Goal: Check status: Check status

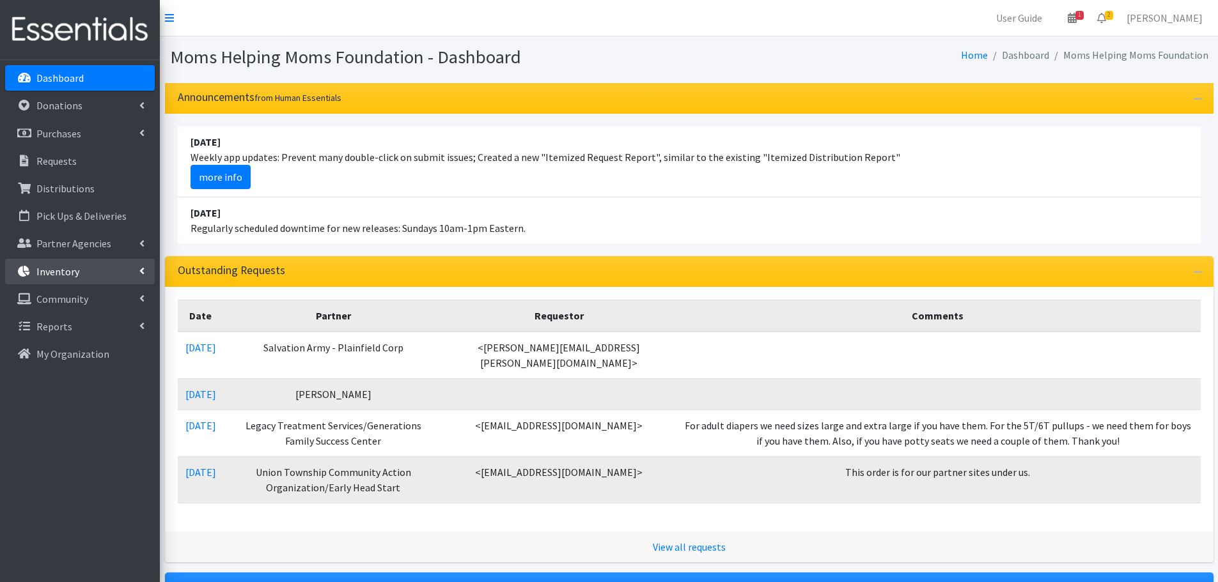
click at [47, 267] on p "Inventory" at bounding box center [57, 271] width 43 height 13
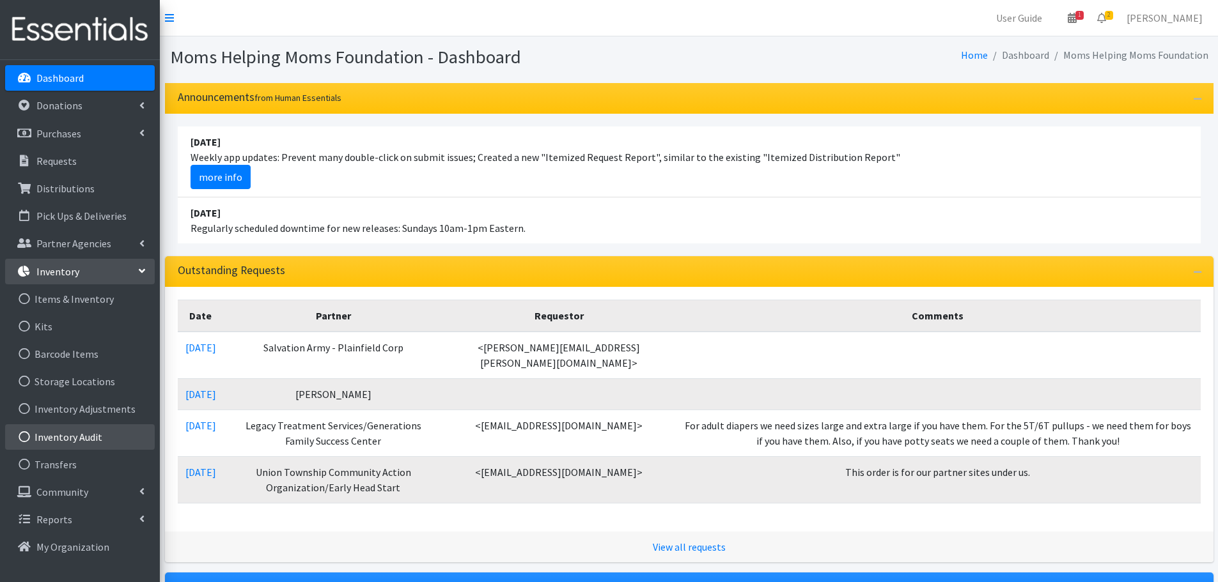
click at [87, 438] on link "Inventory Audit" at bounding box center [80, 437] width 150 height 26
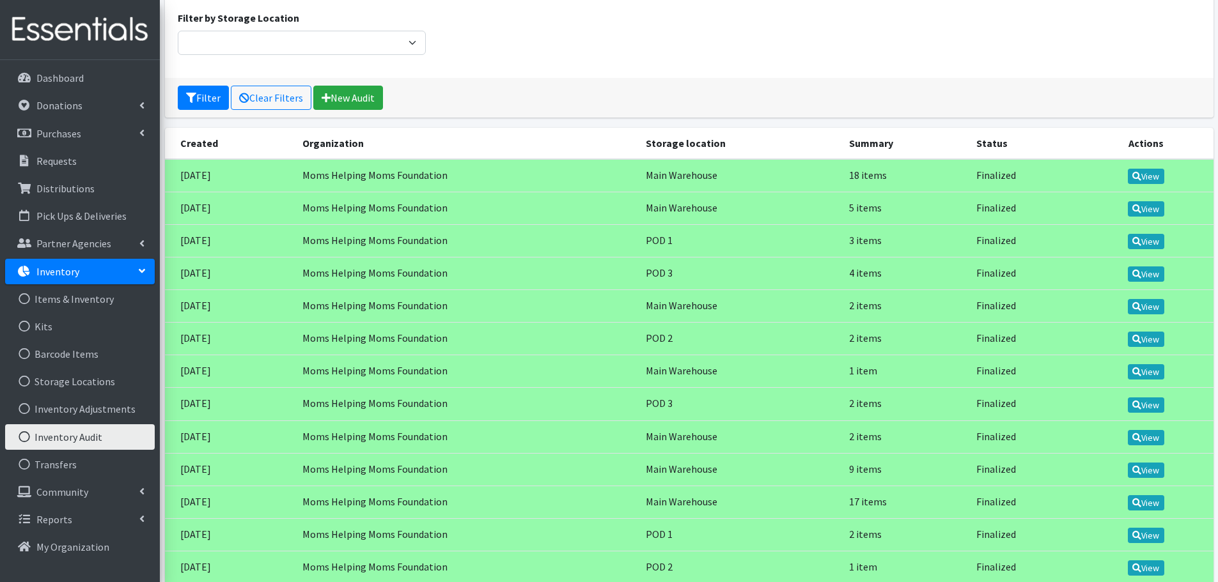
scroll to position [306, 0]
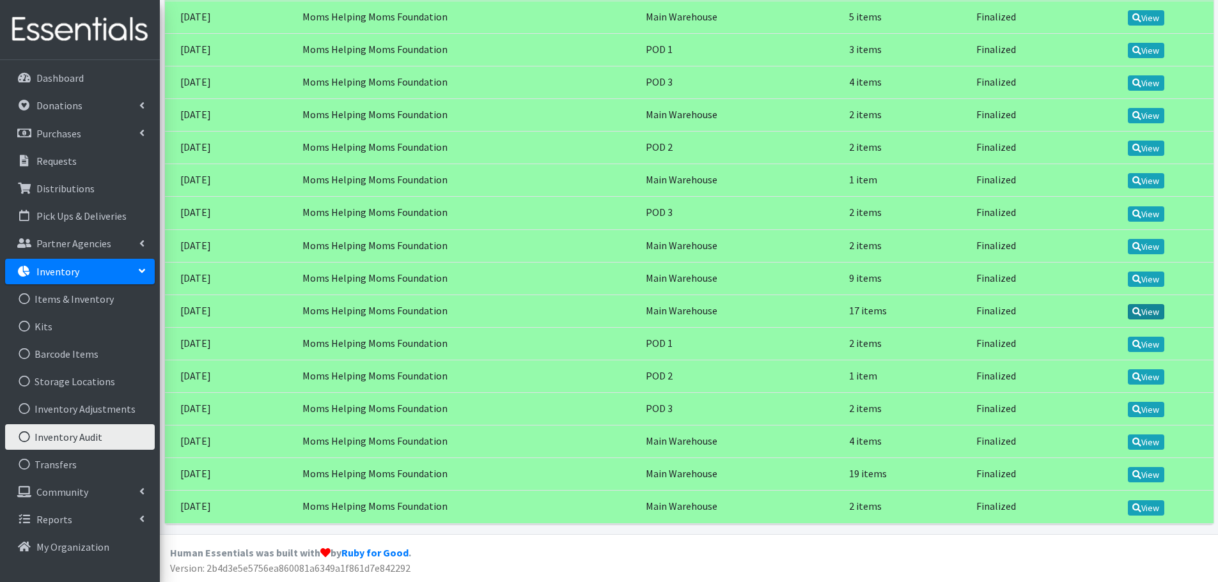
click at [1151, 310] on link "View" at bounding box center [1145, 311] width 36 height 15
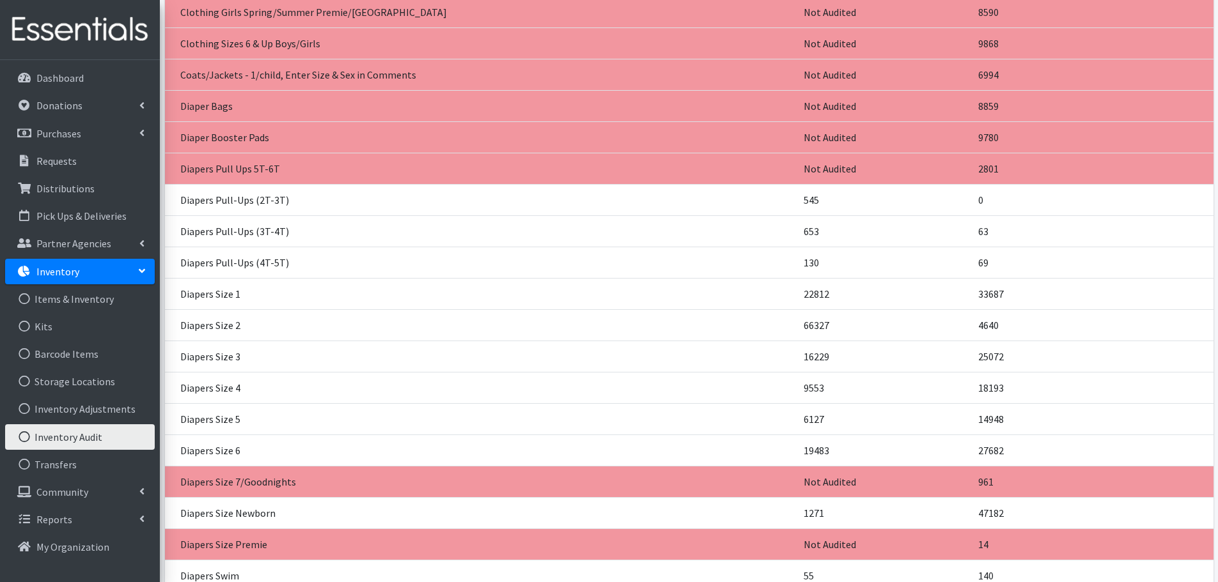
scroll to position [1790, 0]
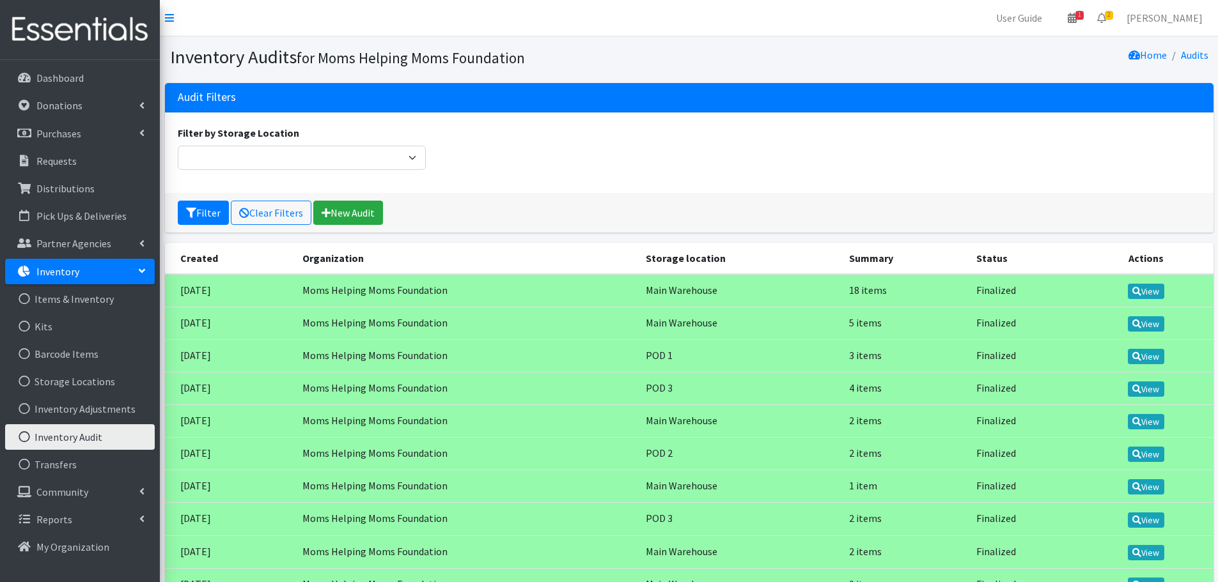
scroll to position [304, 0]
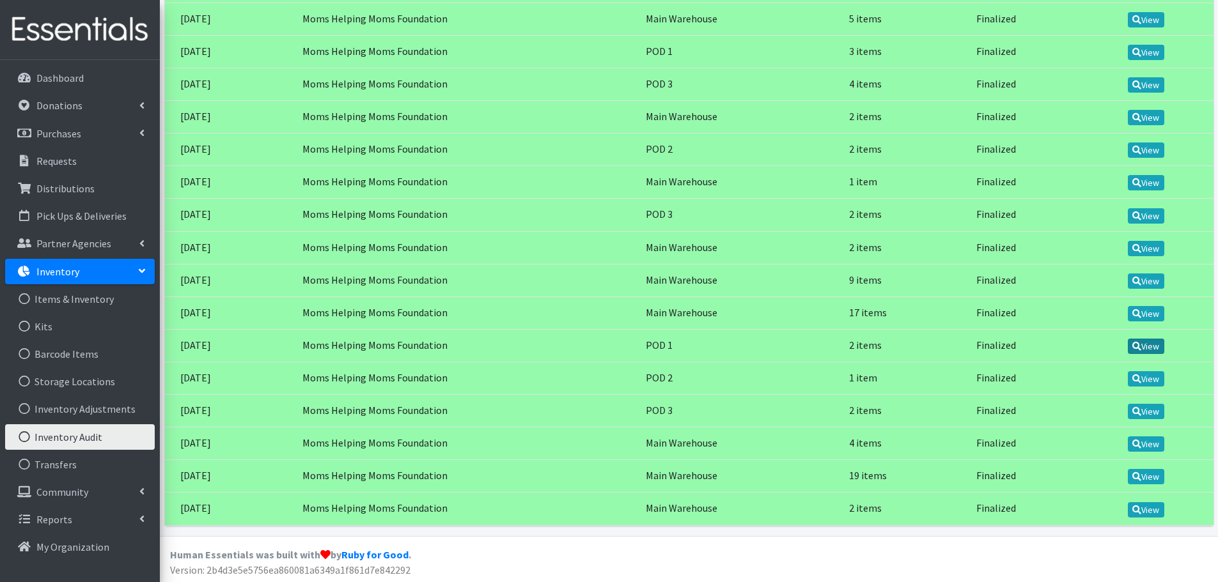
click at [1151, 346] on link "View" at bounding box center [1145, 346] width 36 height 15
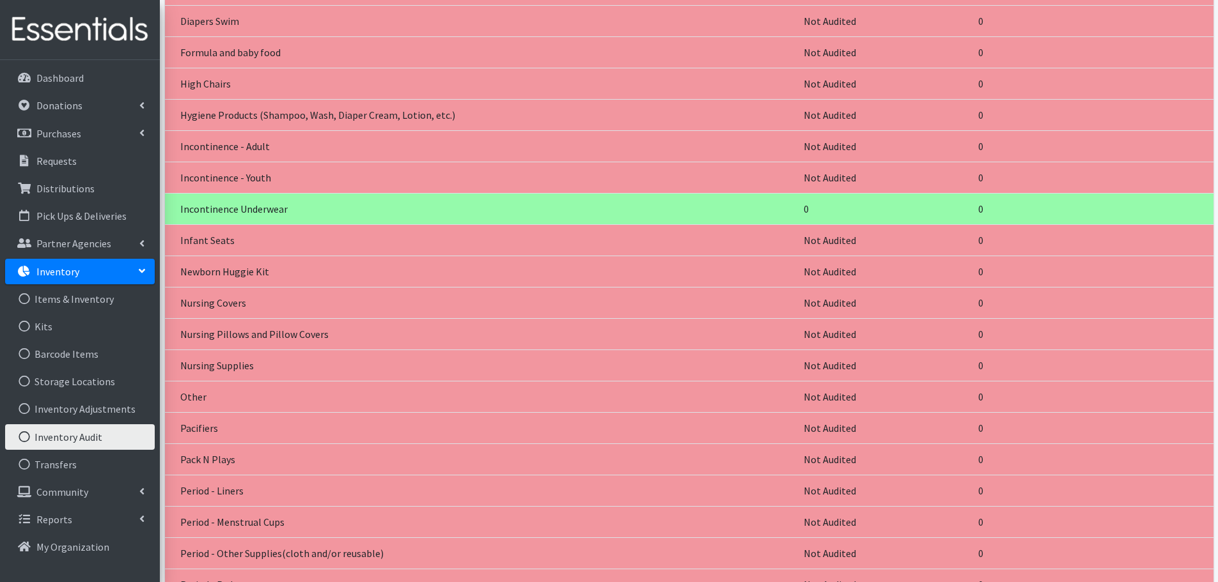
scroll to position [1949, 0]
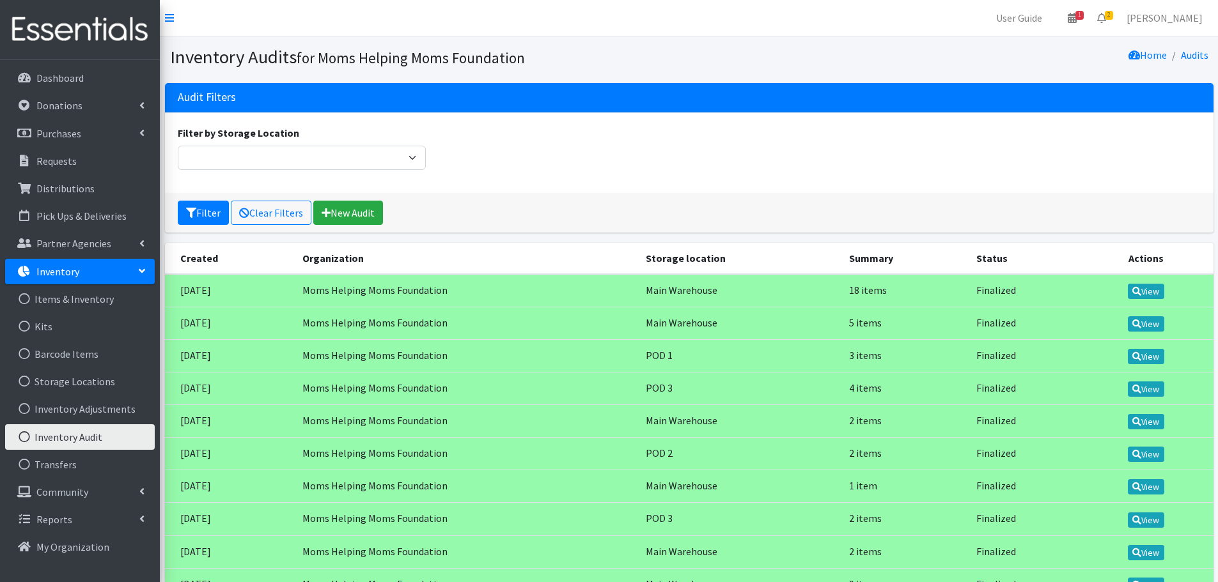
scroll to position [304, 0]
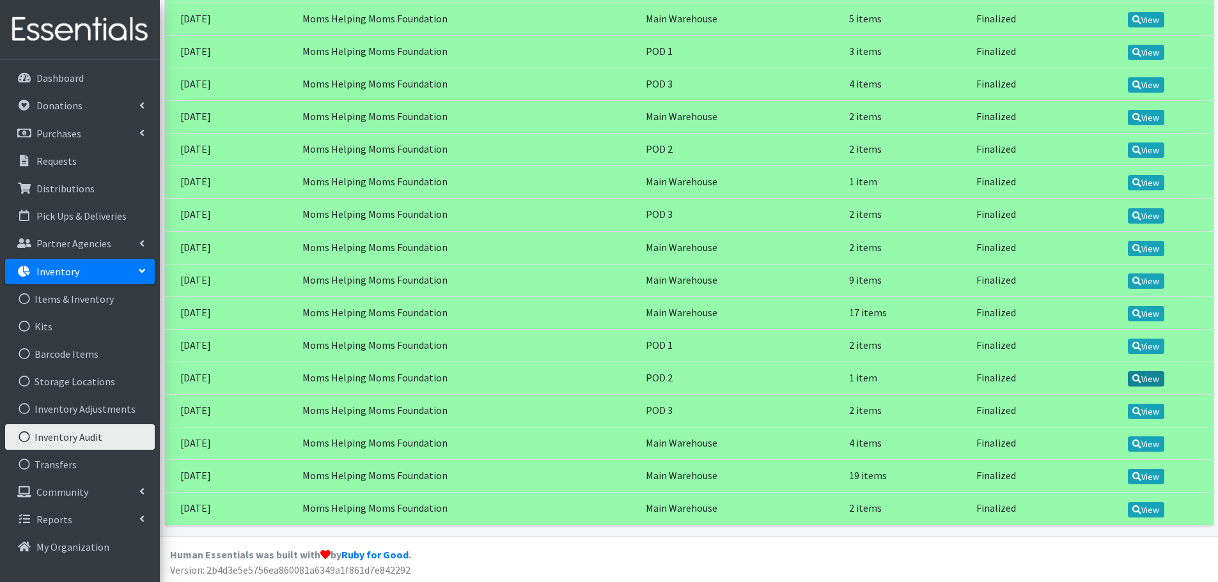
click at [1151, 379] on link "View" at bounding box center [1145, 378] width 36 height 15
click at [1141, 415] on icon at bounding box center [1136, 411] width 9 height 9
click at [1150, 308] on link "View" at bounding box center [1145, 313] width 36 height 15
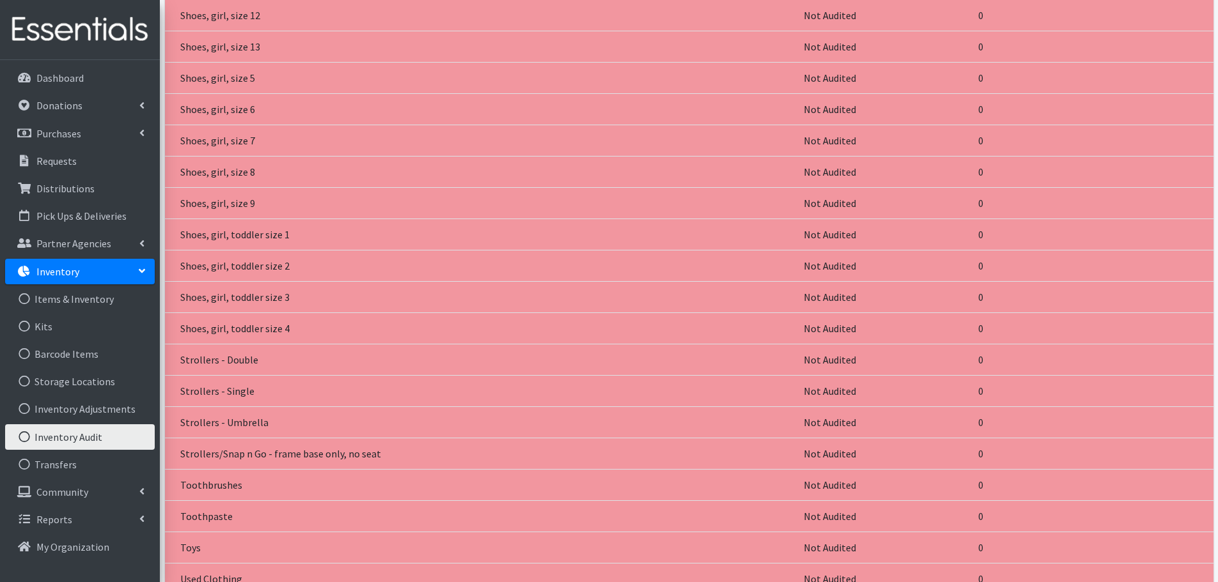
scroll to position [3803, 0]
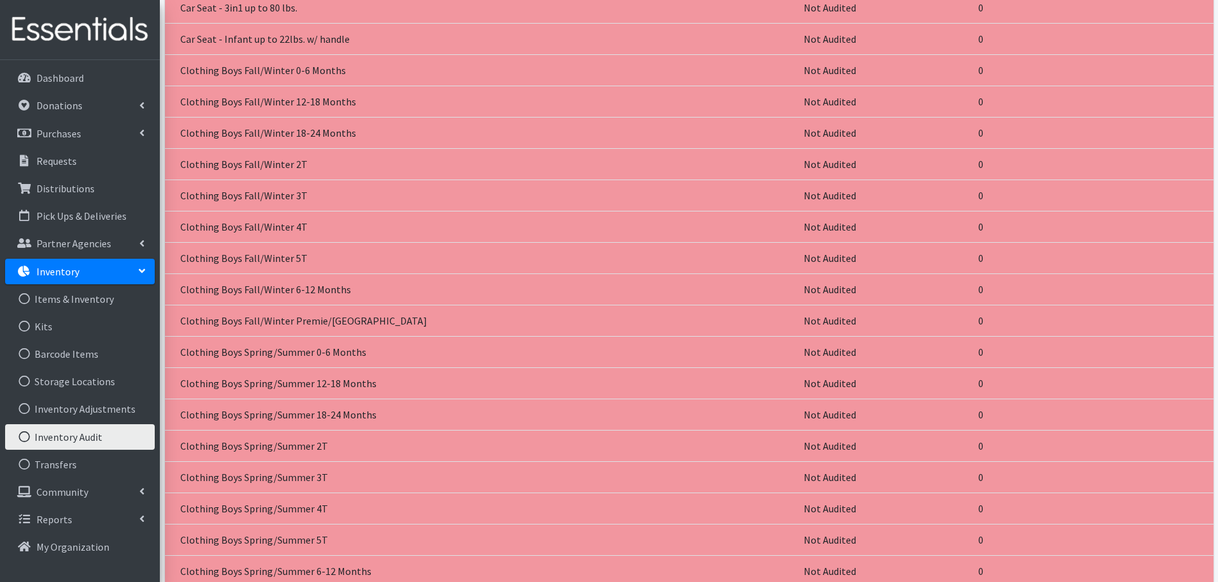
scroll to position [128, 0]
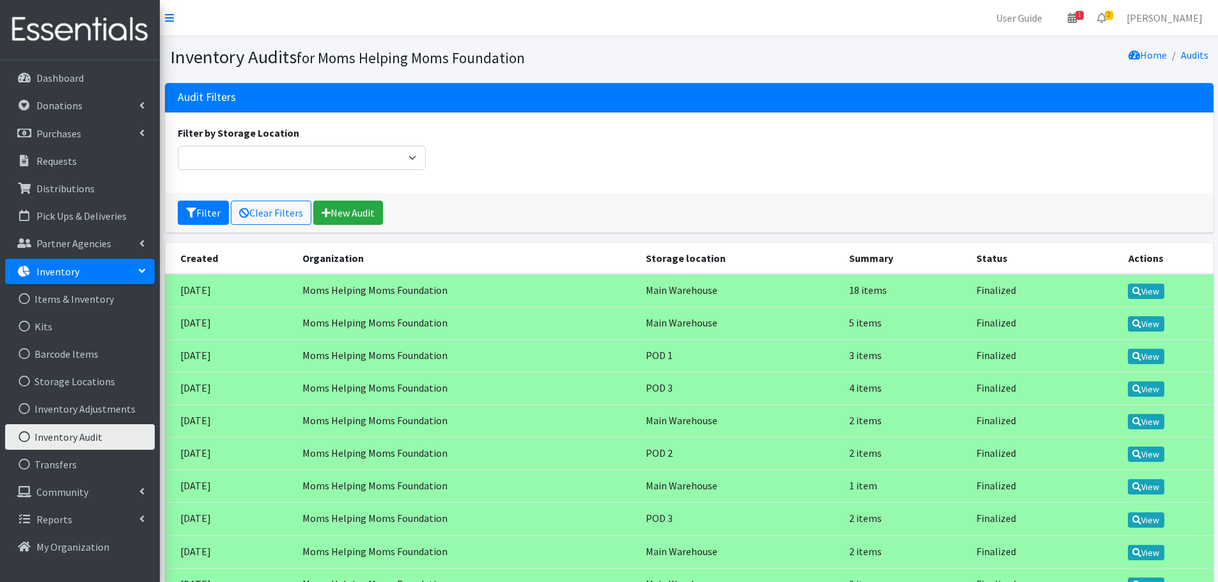
scroll to position [304, 0]
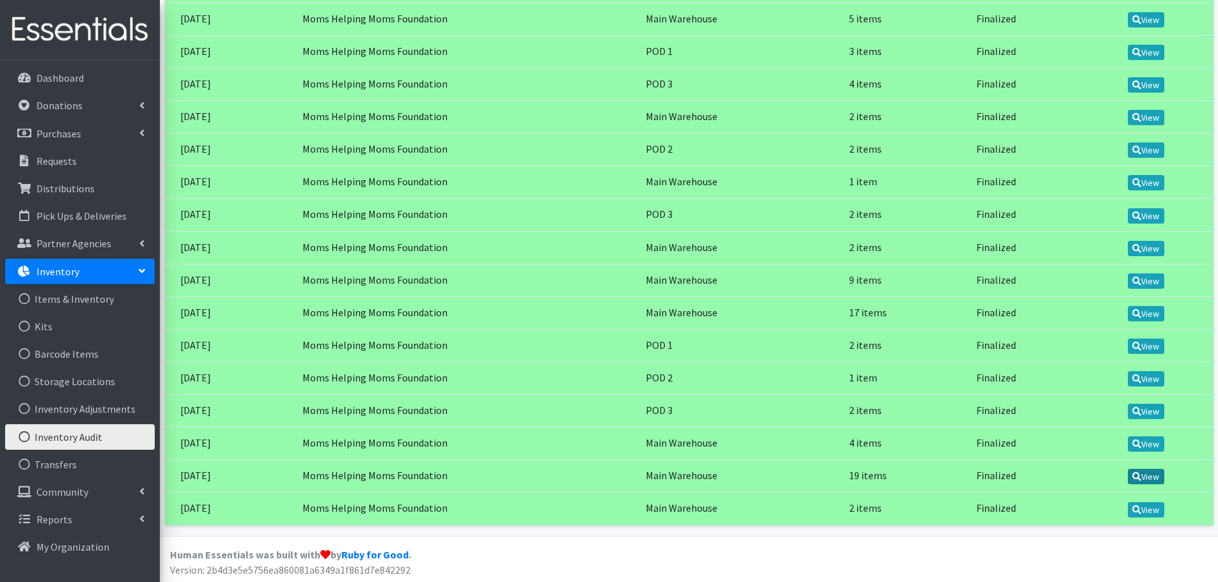
click at [1145, 476] on link "View" at bounding box center [1145, 476] width 36 height 15
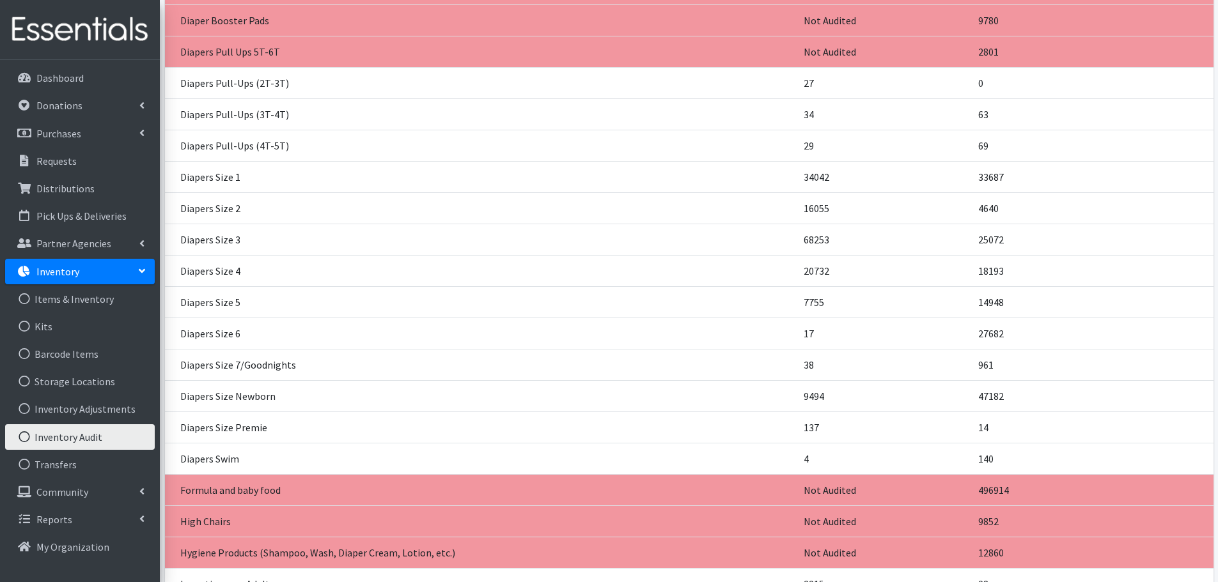
scroll to position [1917, 0]
